Goal: Information Seeking & Learning: Learn about a topic

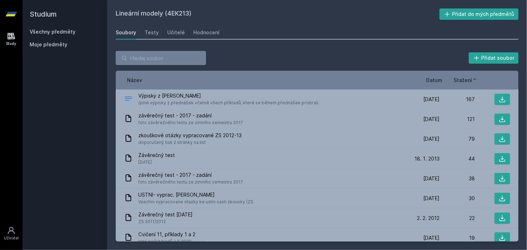
click at [60, 28] on div "Všechny předměty" at bounding box center [65, 31] width 71 height 7
click at [60, 31] on link "Všechny předměty" at bounding box center [53, 32] width 46 height 6
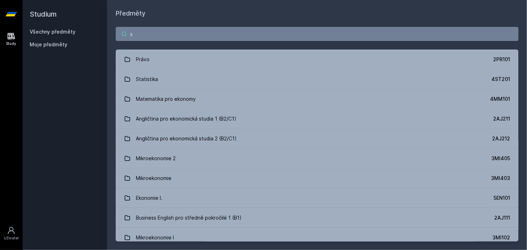
click at [146, 34] on input "s" at bounding box center [317, 34] width 403 height 14
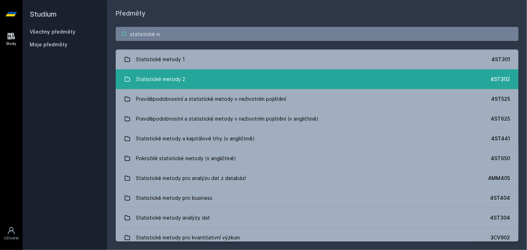
type input "statistické m"
click at [224, 74] on link "Statistické metody 2 4ST302" at bounding box center [317, 79] width 403 height 20
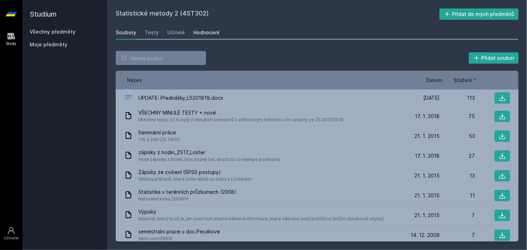
click at [197, 30] on div "Hodnocení" at bounding box center [206, 32] width 26 height 7
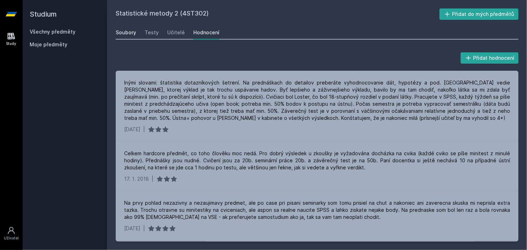
click at [128, 27] on link "Soubory" at bounding box center [126, 32] width 20 height 14
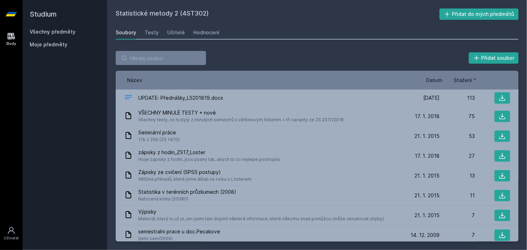
click at [469, 78] on span "Stažení" at bounding box center [463, 79] width 18 height 7
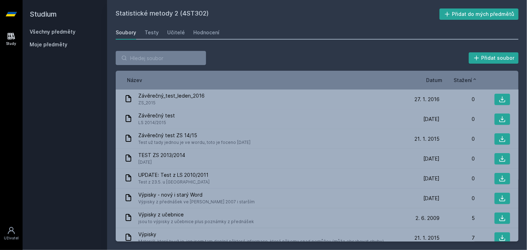
click at [469, 78] on span "Stažení" at bounding box center [463, 79] width 18 height 7
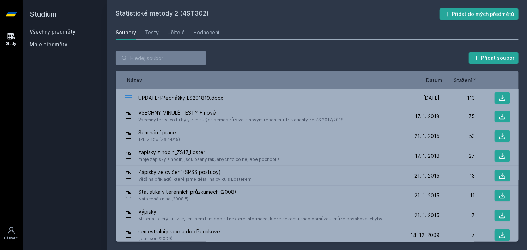
click at [451, 78] on div "Stažení" at bounding box center [460, 79] width 35 height 7
click at [440, 77] on span "Datum" at bounding box center [434, 79] width 16 height 7
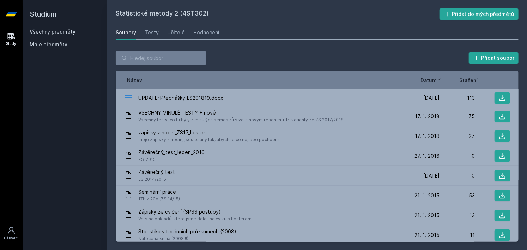
click at [440, 77] on icon at bounding box center [440, 79] width 6 height 6
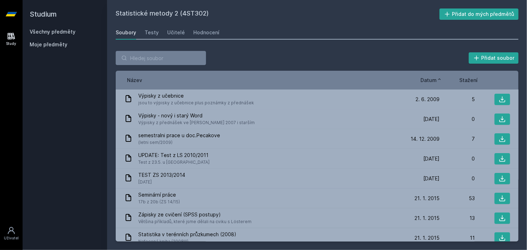
click at [440, 77] on icon at bounding box center [440, 79] width 6 height 6
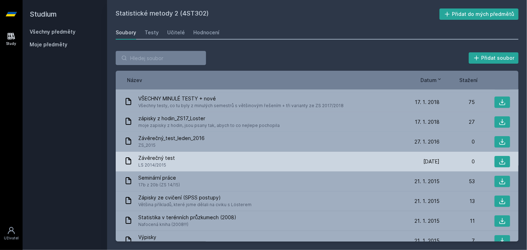
scroll to position [14, 0]
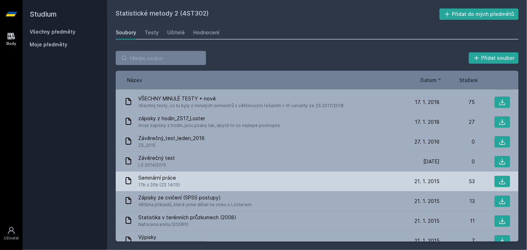
click at [248, 181] on div "Seminární práce 17b z 20b (ZS 14/15)" at bounding box center [264, 181] width 280 height 14
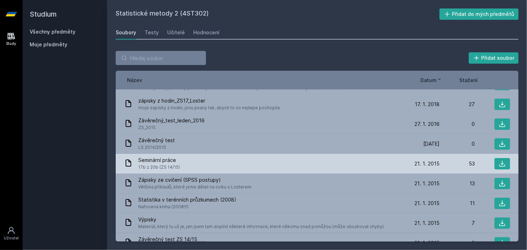
scroll to position [32, 0]
click at [504, 161] on button at bounding box center [503, 162] width 16 height 11
